Goal: Book appointment/travel/reservation

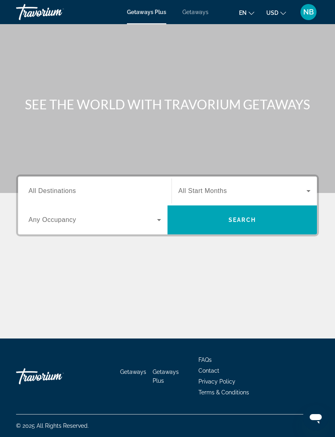
click at [78, 186] on input "Destination All Destinations" at bounding box center [95, 191] width 133 height 10
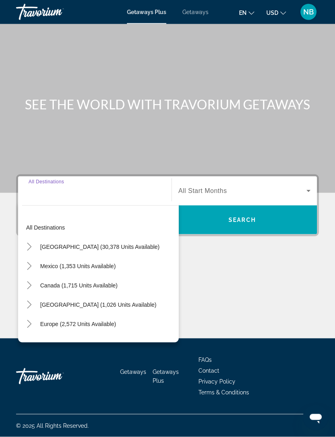
scroll to position [25, 0]
click at [42, 186] on input "Destination All Destinations" at bounding box center [95, 191] width 133 height 10
click at [47, 186] on input "Destination All Destinations" at bounding box center [95, 191] width 133 height 10
click at [52, 186] on input "Destination All Destinations" at bounding box center [95, 191] width 133 height 10
click at [56, 186] on input "Destination All Destinations" at bounding box center [95, 191] width 133 height 10
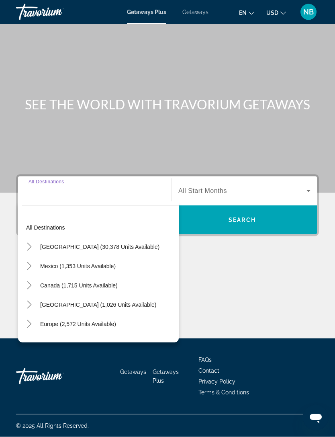
click at [63, 186] on input "Destination All Destinations" at bounding box center [95, 191] width 133 height 10
click at [66, 186] on input "Destination All Destinations" at bounding box center [95, 191] width 133 height 10
click at [68, 186] on input "Destination All Destinations" at bounding box center [95, 191] width 133 height 10
click at [74, 186] on input "Destination All Destinations" at bounding box center [95, 191] width 133 height 10
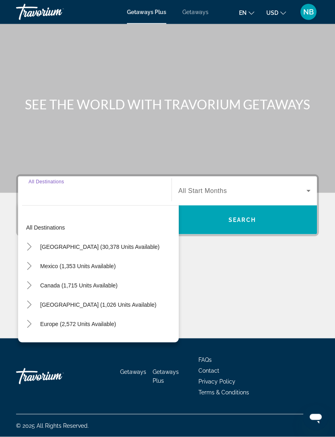
click at [81, 186] on input "Destination All Destinations" at bounding box center [95, 191] width 133 height 10
click at [105, 321] on span "Europe (2,572 units available)" at bounding box center [78, 324] width 76 height 6
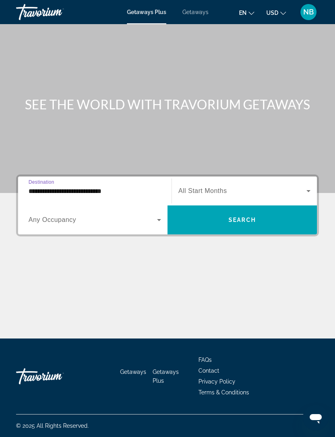
click at [111, 186] on input "**********" at bounding box center [95, 191] width 133 height 10
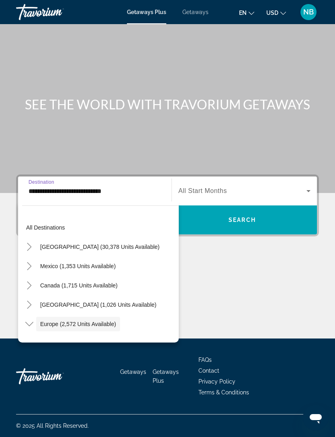
scroll to position [48, 0]
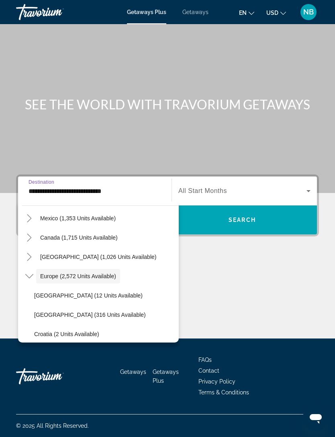
click at [302, 223] on div "**********" at bounding box center [167, 245] width 335 height 142
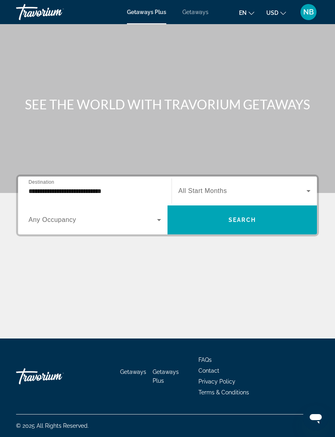
click at [161, 215] on icon "Search widget" at bounding box center [159, 220] width 10 height 10
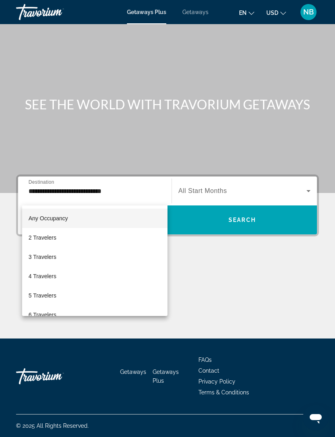
click at [142, 162] on div at bounding box center [167, 218] width 335 height 437
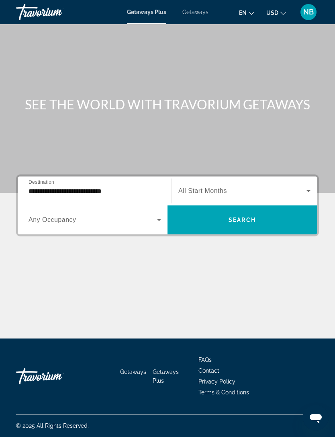
click at [134, 186] on input "**********" at bounding box center [95, 191] width 133 height 10
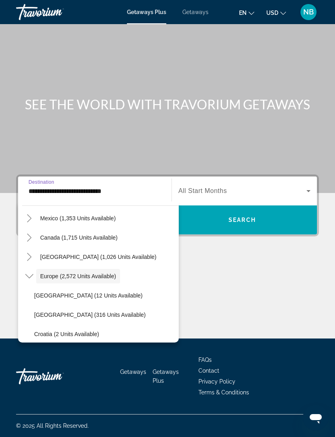
click at [107, 215] on span "Mexico (1,353 units available)" at bounding box center [78, 218] width 76 height 6
type input "**********"
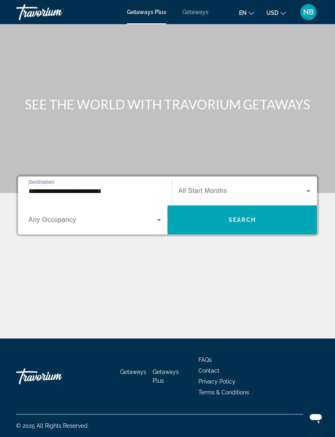
click at [160, 215] on icon "Search widget" at bounding box center [159, 220] width 10 height 10
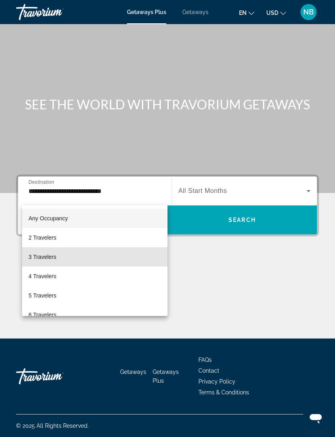
click at [54, 257] on span "3 Travelers" at bounding box center [43, 257] width 28 height 10
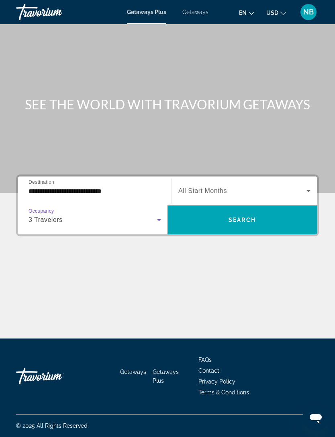
click at [308, 186] on icon "Search widget" at bounding box center [309, 191] width 10 height 10
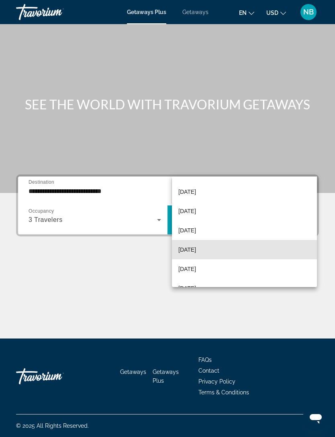
scroll to position [93, 0]
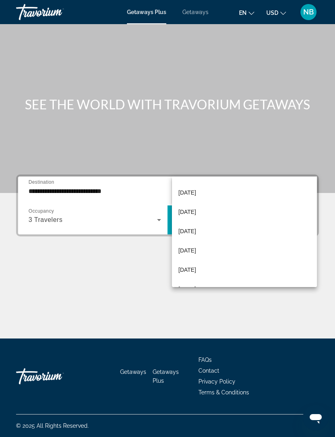
click at [195, 211] on span "February 2026" at bounding box center [187, 212] width 18 height 10
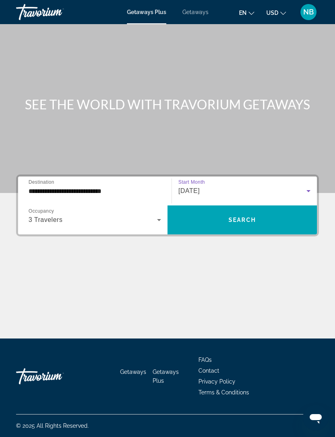
click at [240, 217] on span "Search" at bounding box center [242, 220] width 27 height 6
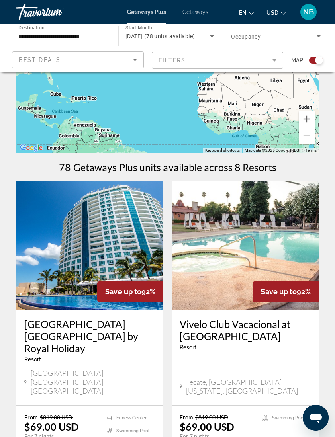
scroll to position [90, 0]
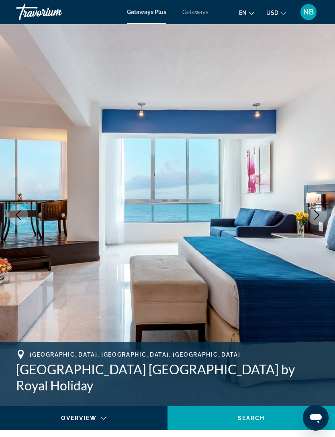
click at [319, 215] on icon "Next image" at bounding box center [317, 215] width 5 height 10
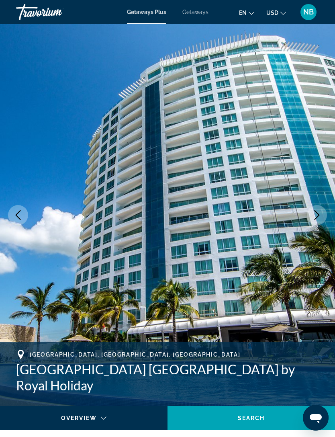
click at [319, 216] on icon "Next image" at bounding box center [317, 215] width 10 height 10
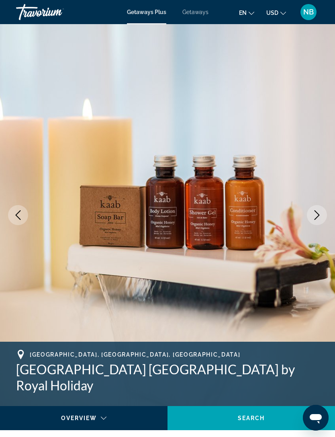
click at [319, 212] on icon "Next image" at bounding box center [317, 215] width 10 height 10
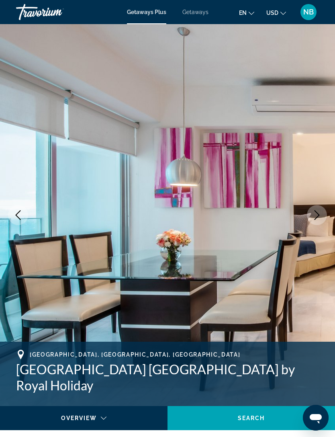
click at [317, 212] on icon "Next image" at bounding box center [317, 215] width 10 height 10
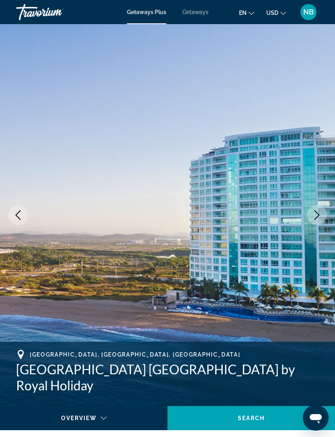
click at [319, 215] on icon "Next image" at bounding box center [317, 215] width 10 height 10
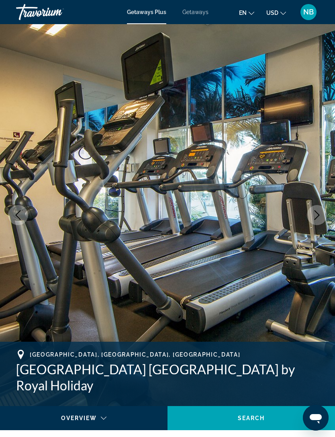
click at [319, 211] on icon "Next image" at bounding box center [317, 215] width 10 height 10
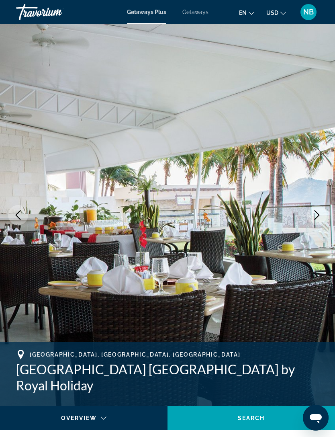
click at [317, 217] on icon "Next image" at bounding box center [317, 215] width 10 height 10
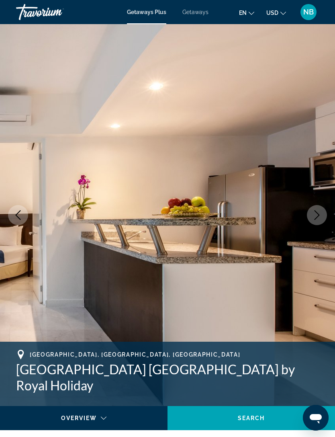
click at [315, 213] on icon "Next image" at bounding box center [317, 215] width 10 height 10
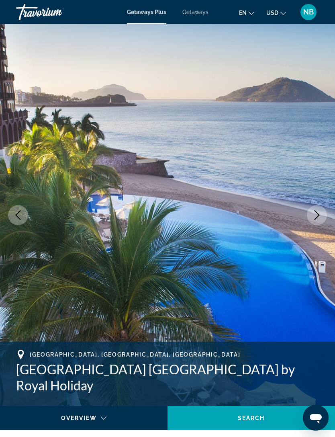
click at [315, 213] on icon "Next image" at bounding box center [317, 215] width 10 height 10
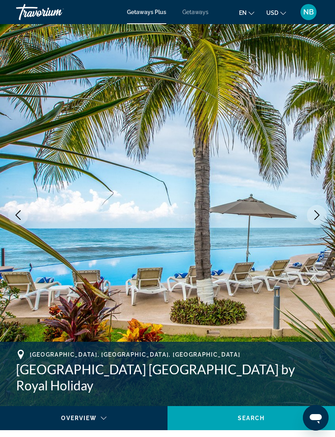
click at [318, 215] on icon "Next image" at bounding box center [317, 215] width 10 height 10
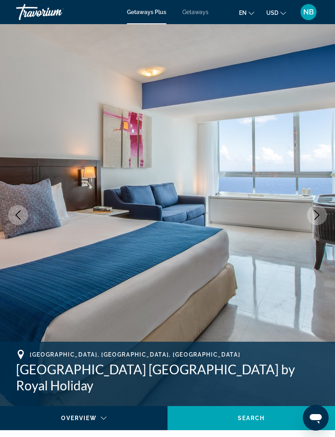
click at [314, 211] on icon "Next image" at bounding box center [317, 215] width 10 height 10
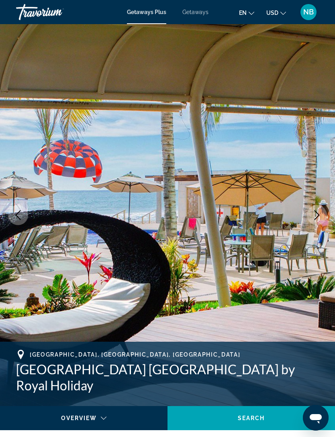
click at [254, 416] on span "Search" at bounding box center [251, 418] width 27 height 6
click at [197, 10] on span "Getaways" at bounding box center [195, 12] width 26 height 6
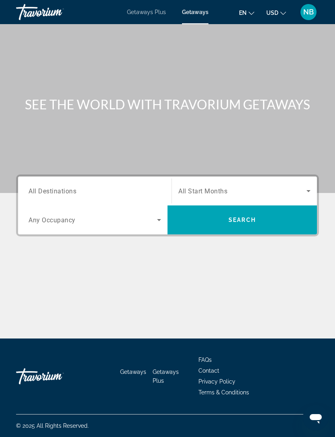
click at [151, 12] on span "Getaways Plus" at bounding box center [146, 12] width 39 height 6
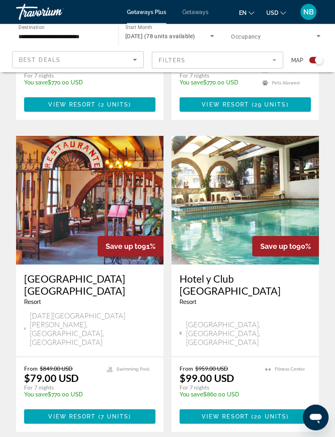
scroll to position [1087, 0]
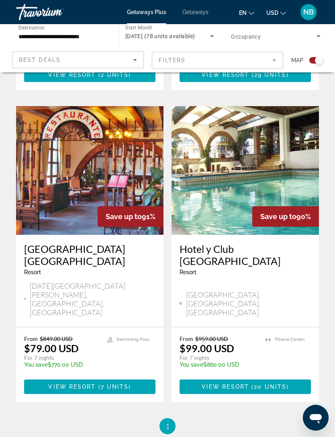
click at [136, 57] on icon "Sort by" at bounding box center [135, 60] width 10 height 10
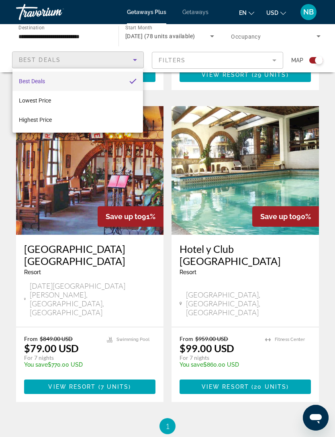
click at [136, 58] on div at bounding box center [167, 218] width 335 height 437
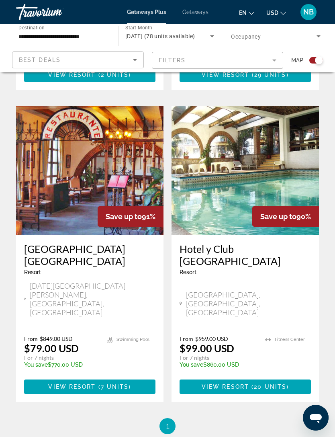
click at [276, 59] on mat-form-field "Filters" at bounding box center [218, 60] width 132 height 17
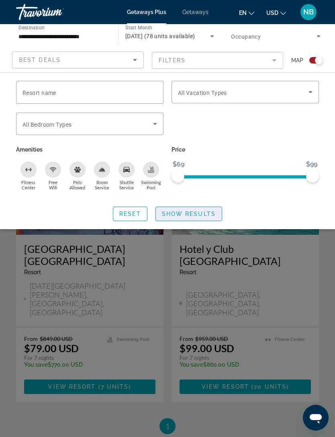
click at [192, 209] on span "Search widget" at bounding box center [189, 213] width 66 height 19
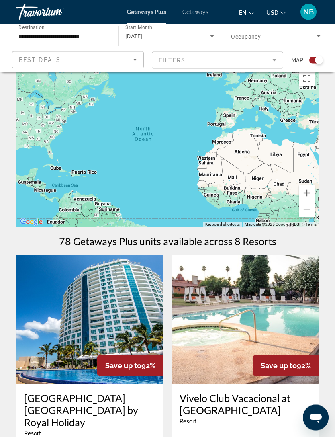
scroll to position [0, 0]
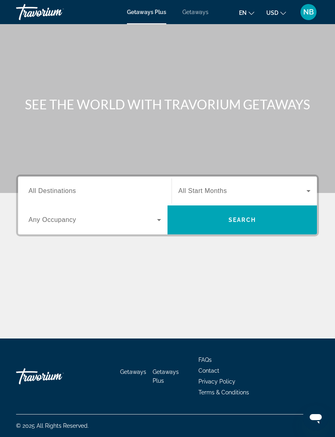
click at [307, 190] on icon "Search widget" at bounding box center [309, 191] width 10 height 10
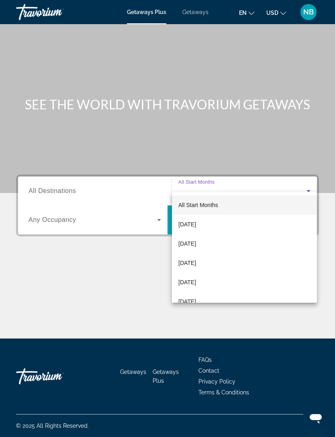
scroll to position [26, 0]
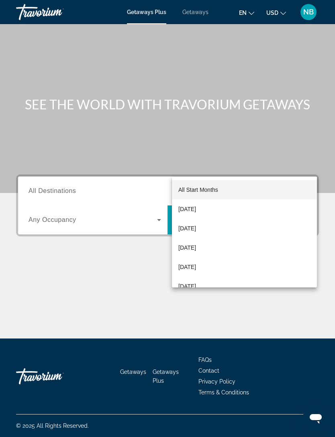
click at [310, 161] on div at bounding box center [167, 218] width 335 height 437
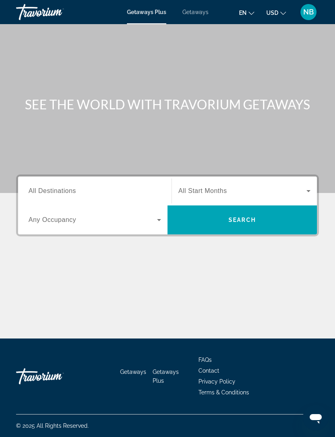
click at [160, 215] on icon "Search widget" at bounding box center [159, 220] width 10 height 10
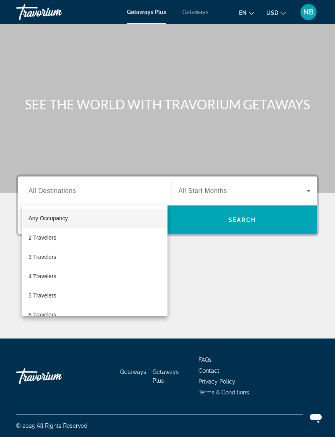
click at [117, 158] on div at bounding box center [167, 218] width 335 height 437
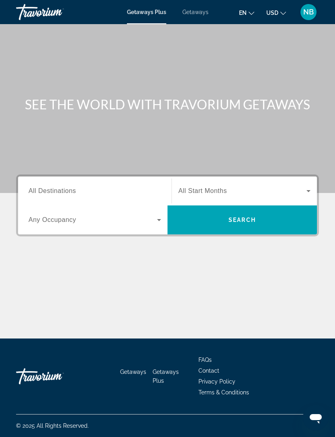
click at [194, 9] on span "Getaways" at bounding box center [195, 12] width 26 height 6
